Goal: Find contact information: Find contact information

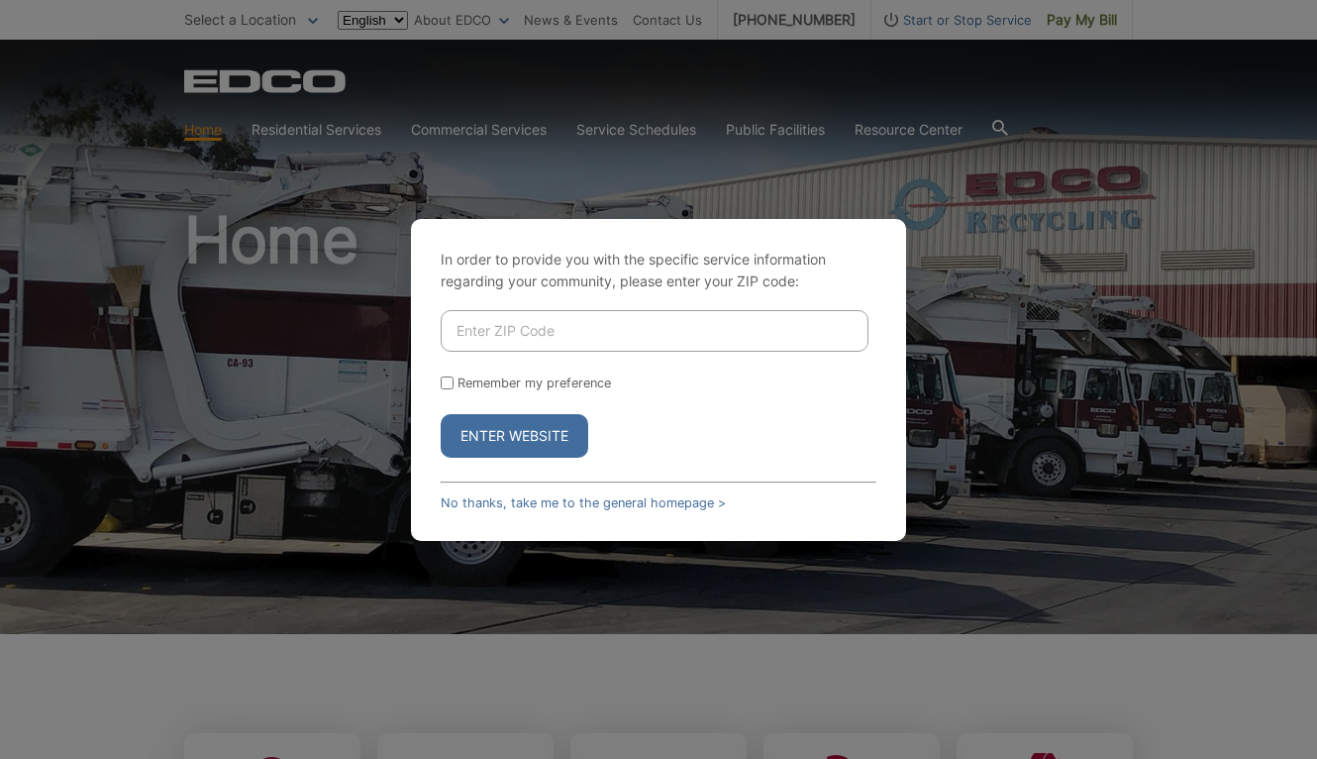
click at [543, 335] on input "Enter ZIP Code" at bounding box center [655, 331] width 428 height 42
type input "92067"
click at [447, 387] on input "Remember my preference" at bounding box center [447, 382] width 13 height 13
checkbox input "true"
click at [483, 438] on button "Enter Website" at bounding box center [515, 436] width 148 height 44
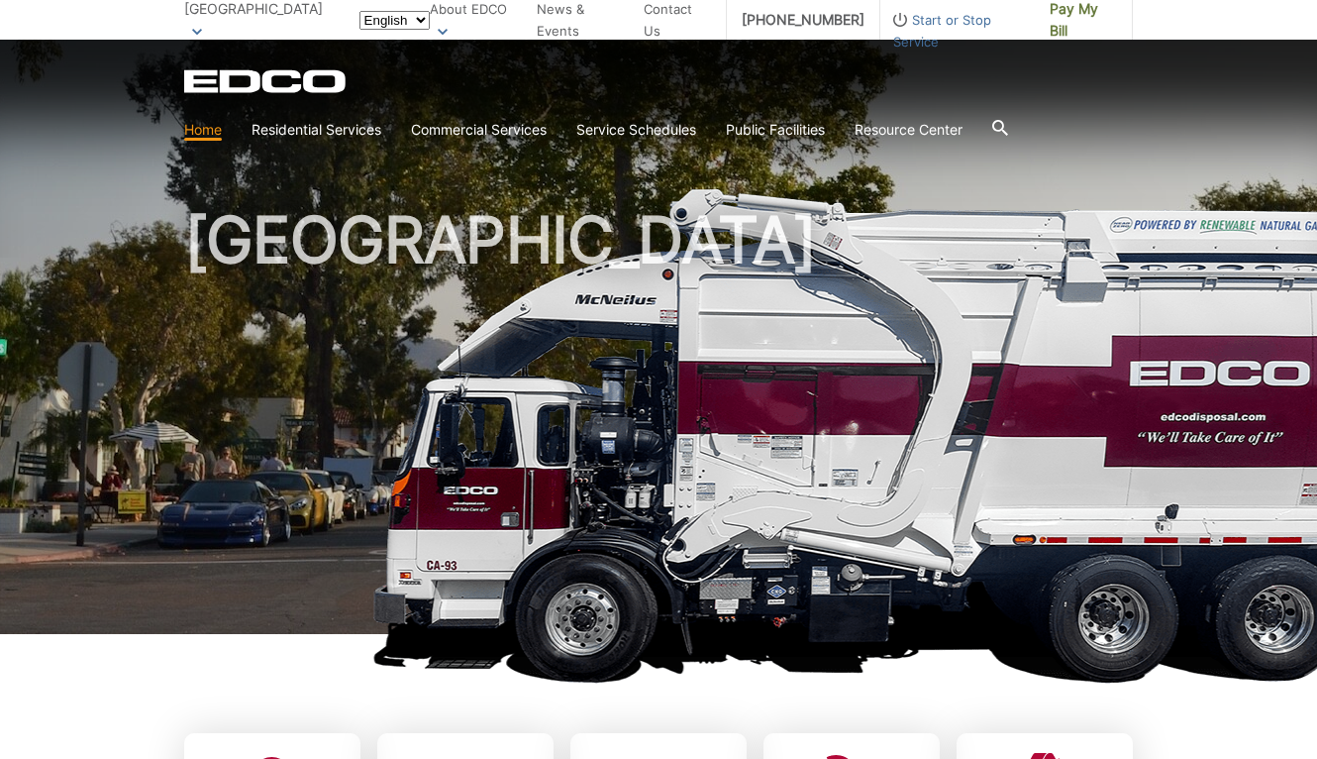
scroll to position [336, 0]
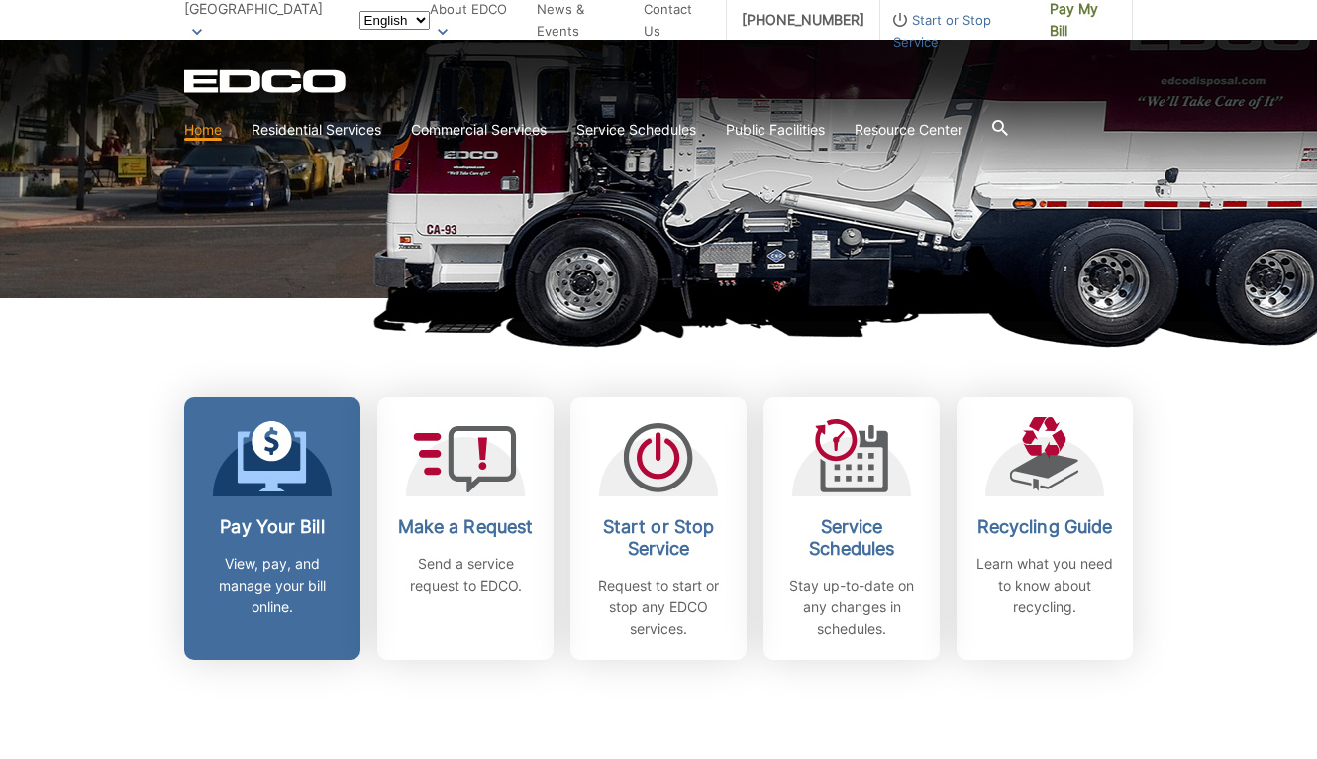
click at [247, 499] on link "Pay Your Bill View, pay, and manage your bill online." at bounding box center [272, 528] width 176 height 262
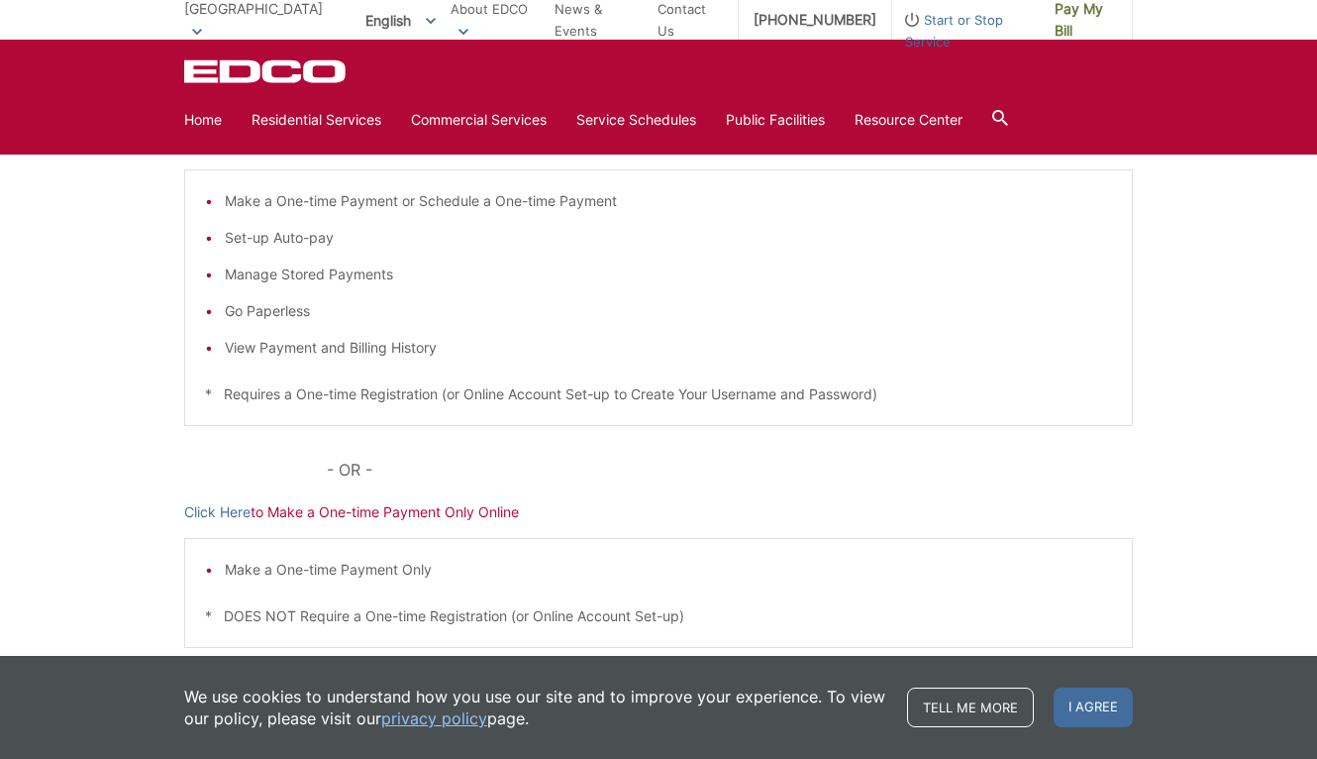
scroll to position [487, 0]
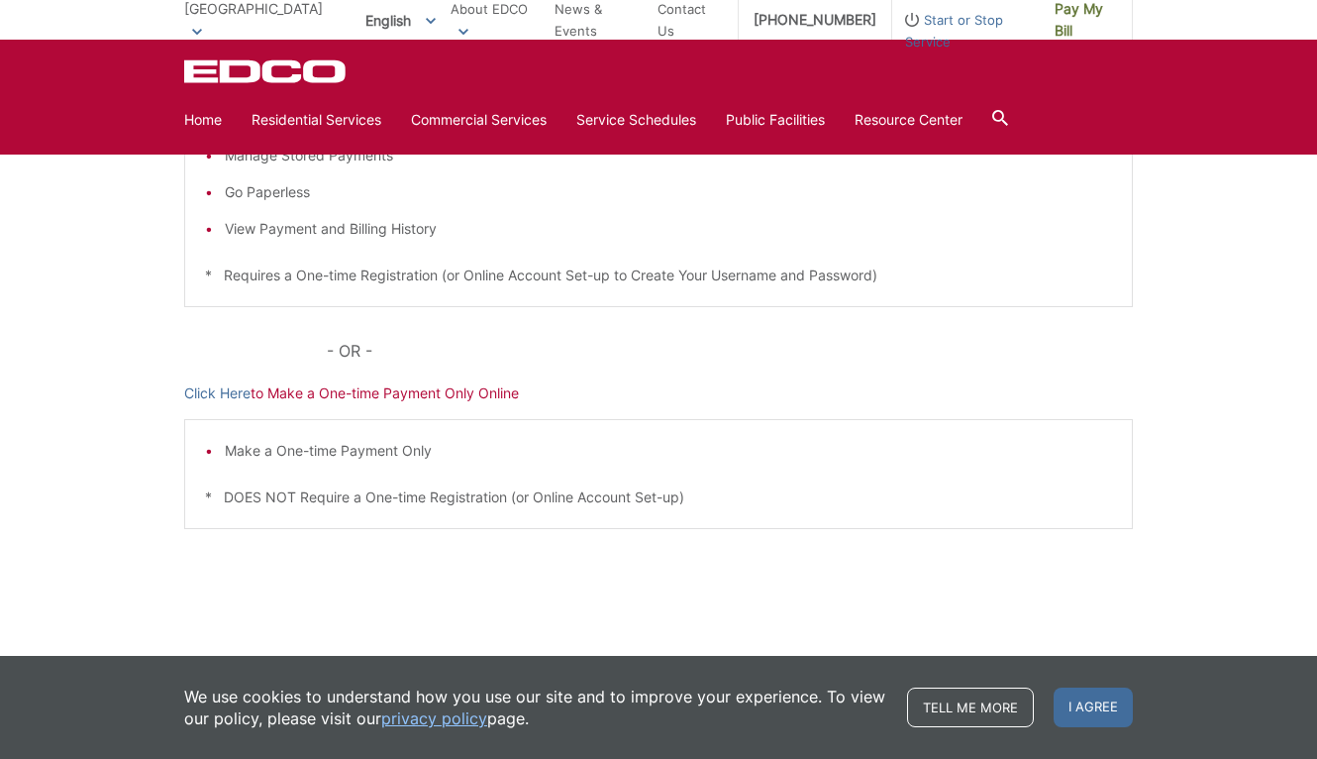
click at [393, 398] on p "Click Here to Make a One-time Payment Only Online" at bounding box center [658, 393] width 949 height 22
click at [227, 391] on link "Click Here" at bounding box center [217, 393] width 66 height 22
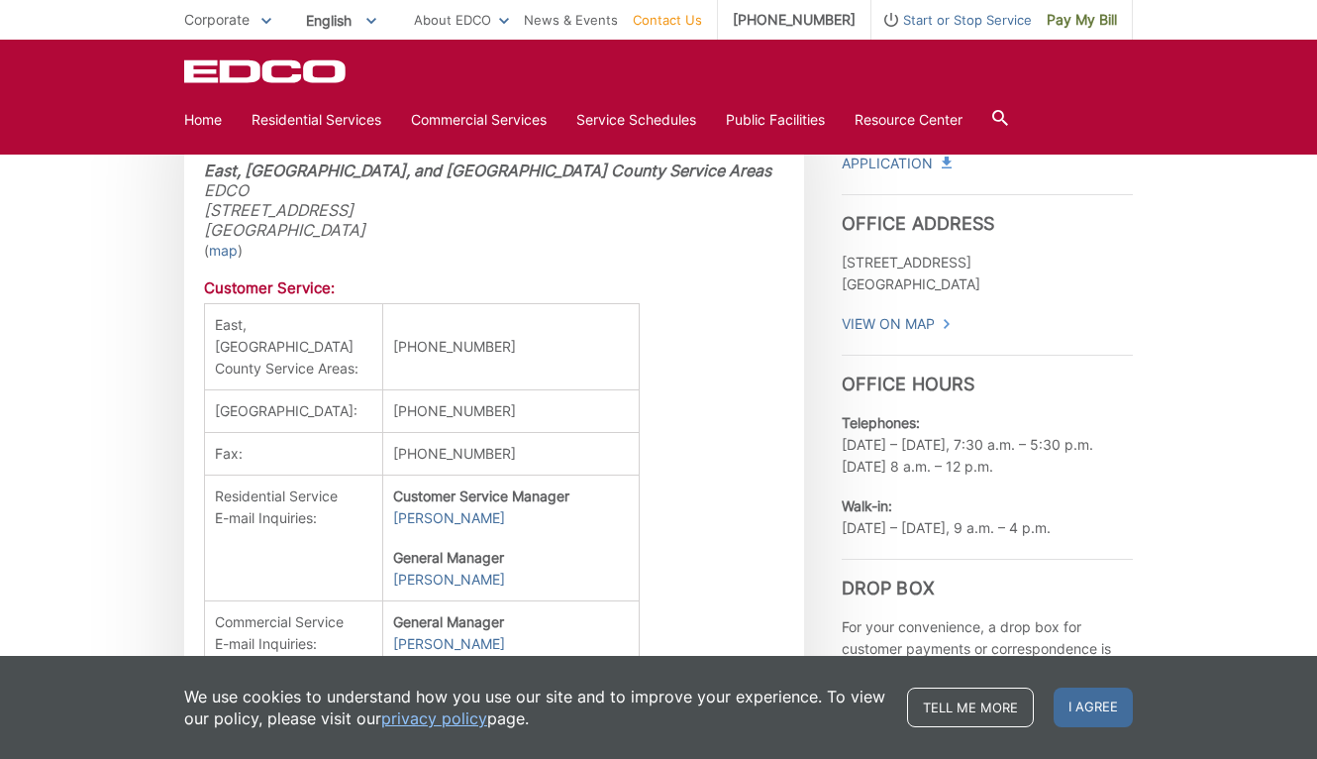
scroll to position [585, 0]
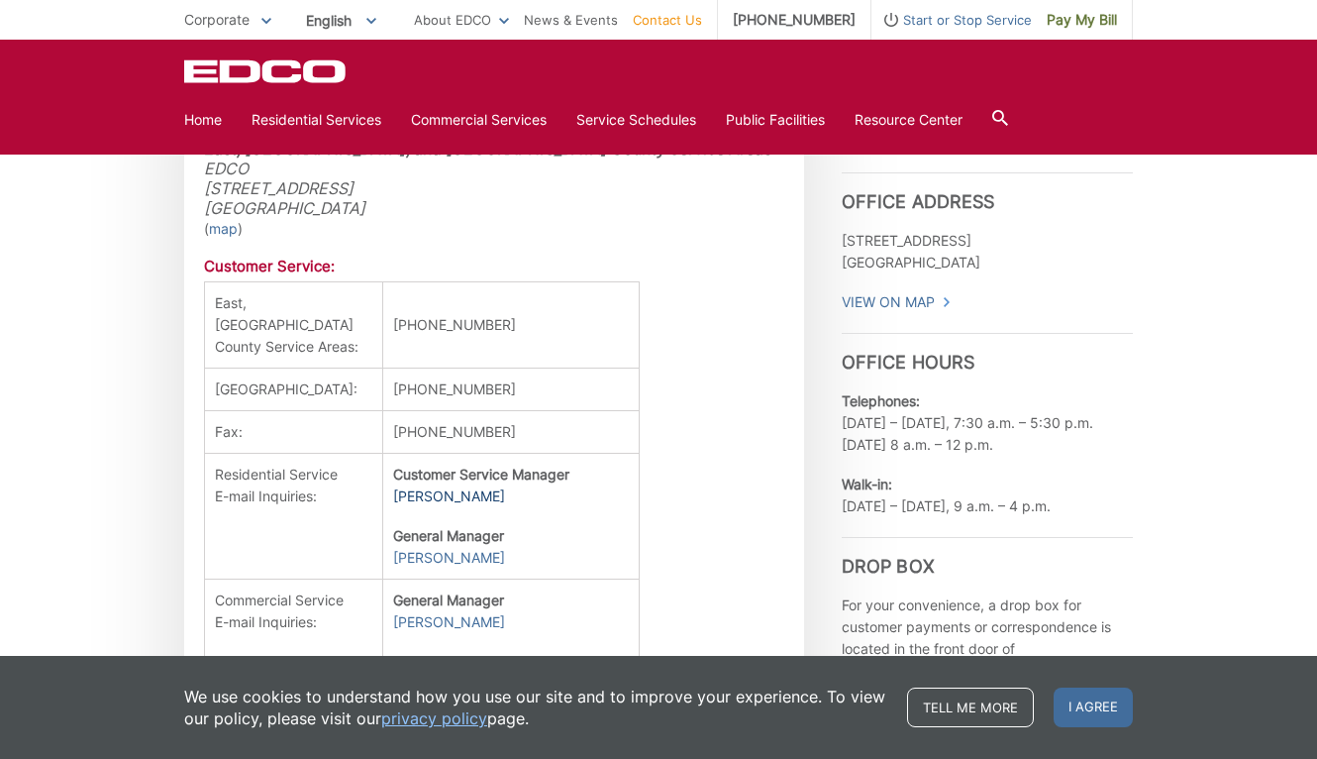
click at [427, 507] on link "Caroline Atkinson" at bounding box center [449, 496] width 112 height 22
click at [421, 507] on link "Caroline Atkinson" at bounding box center [449, 496] width 112 height 22
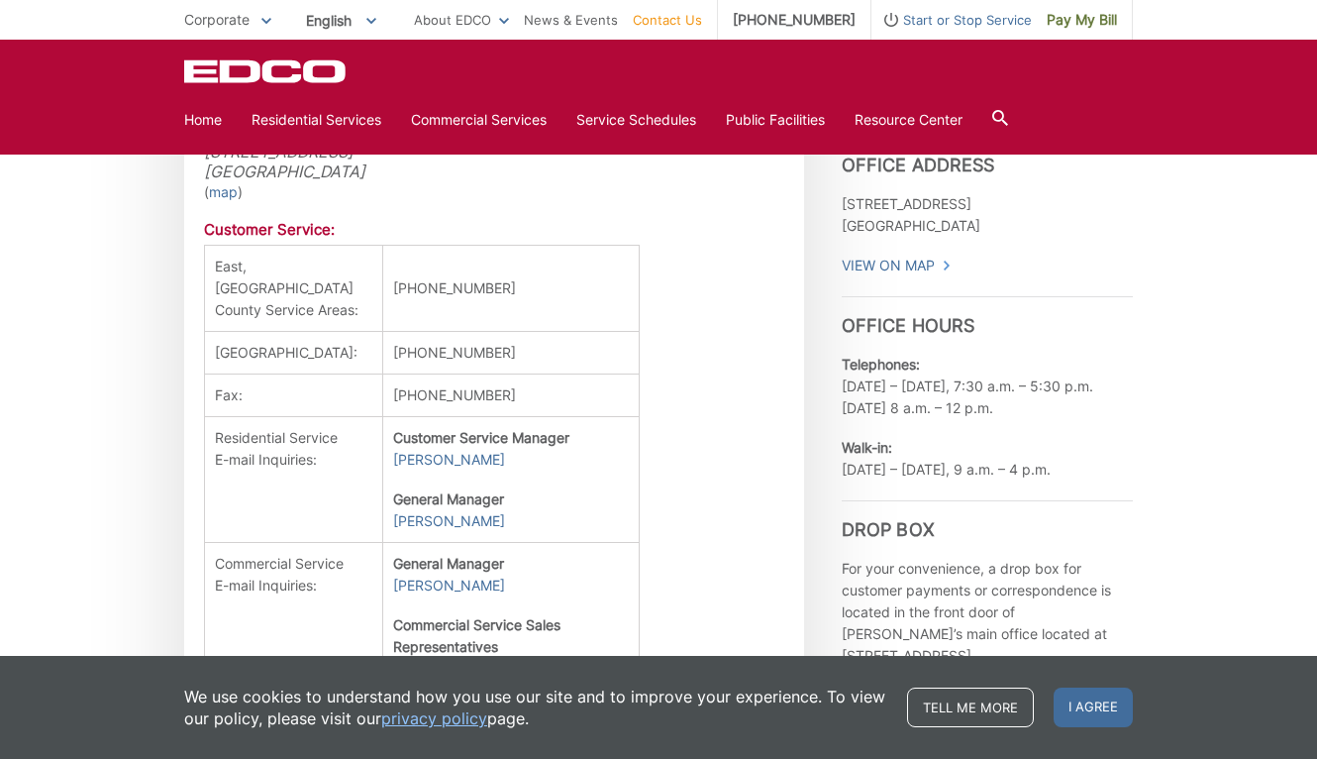
scroll to position [634, 0]
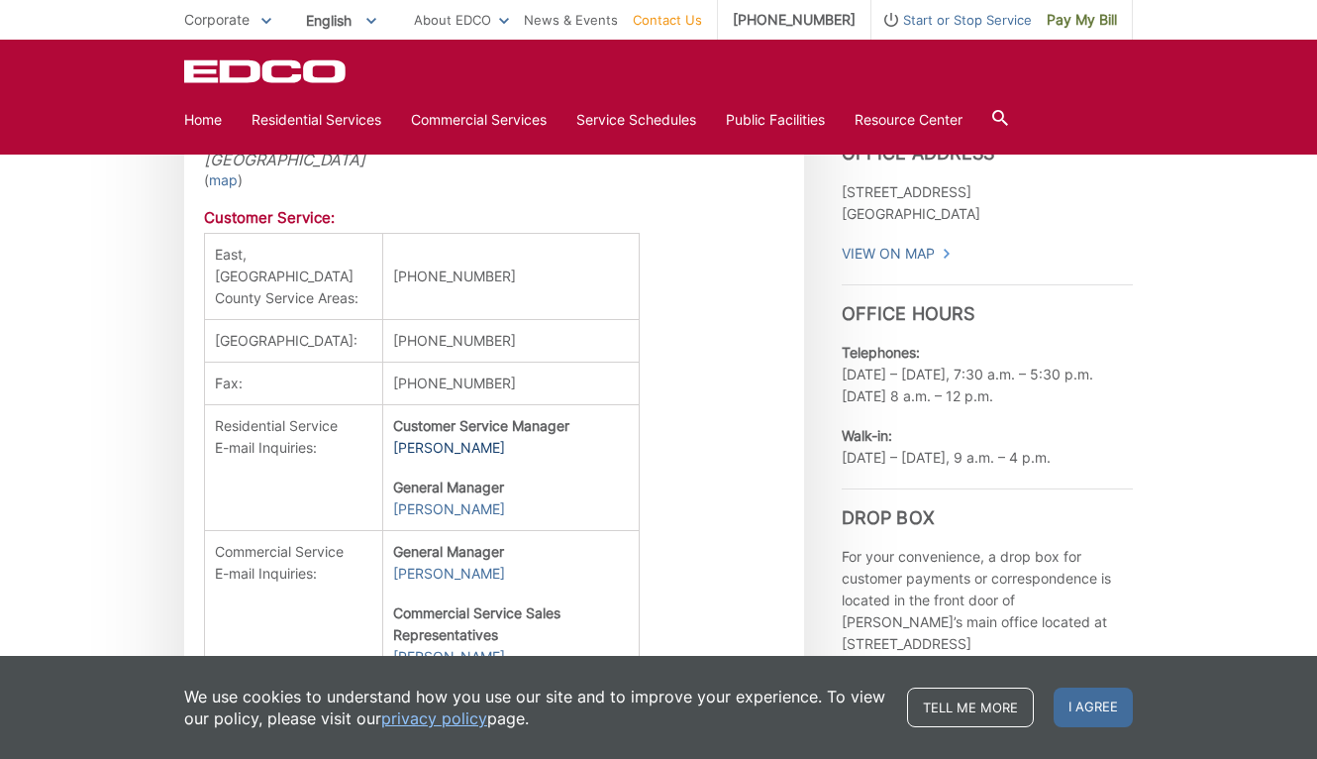
click at [393, 459] on link "Caroline Atkinson" at bounding box center [449, 448] width 112 height 22
click at [253, 474] on td "Residential Service E-mail Inquiries:" at bounding box center [294, 468] width 178 height 126
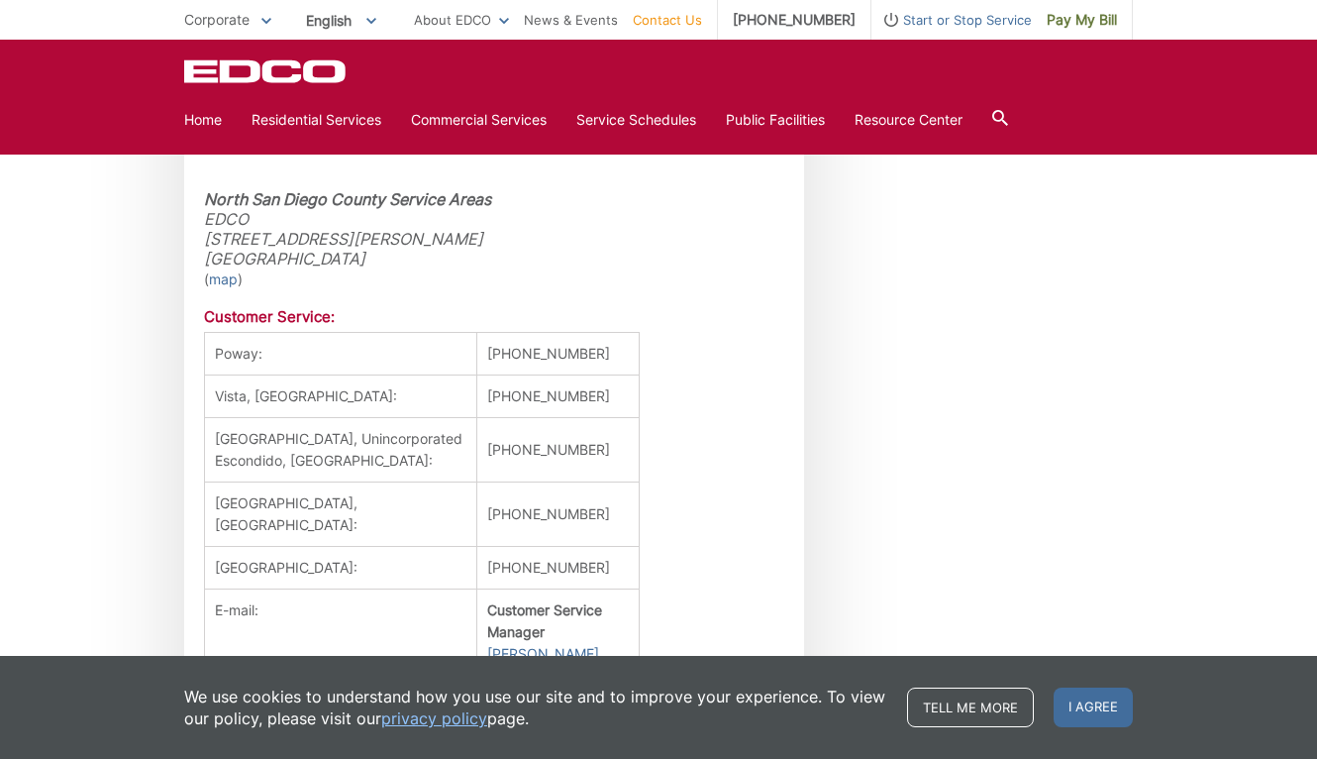
scroll to position [1750, 0]
